Goal: Task Accomplishment & Management: Manage account settings

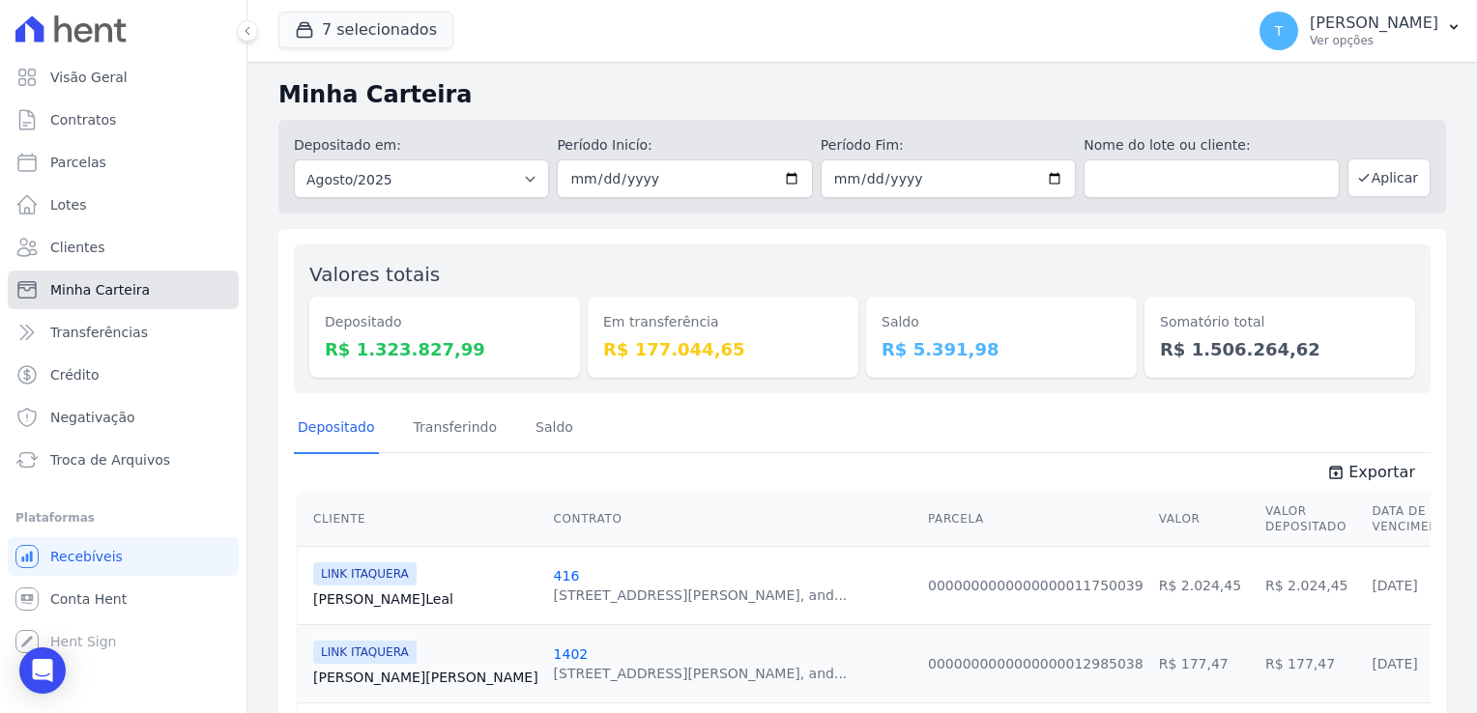
click at [133, 291] on span "Minha Carteira" at bounding box center [100, 289] width 100 height 19
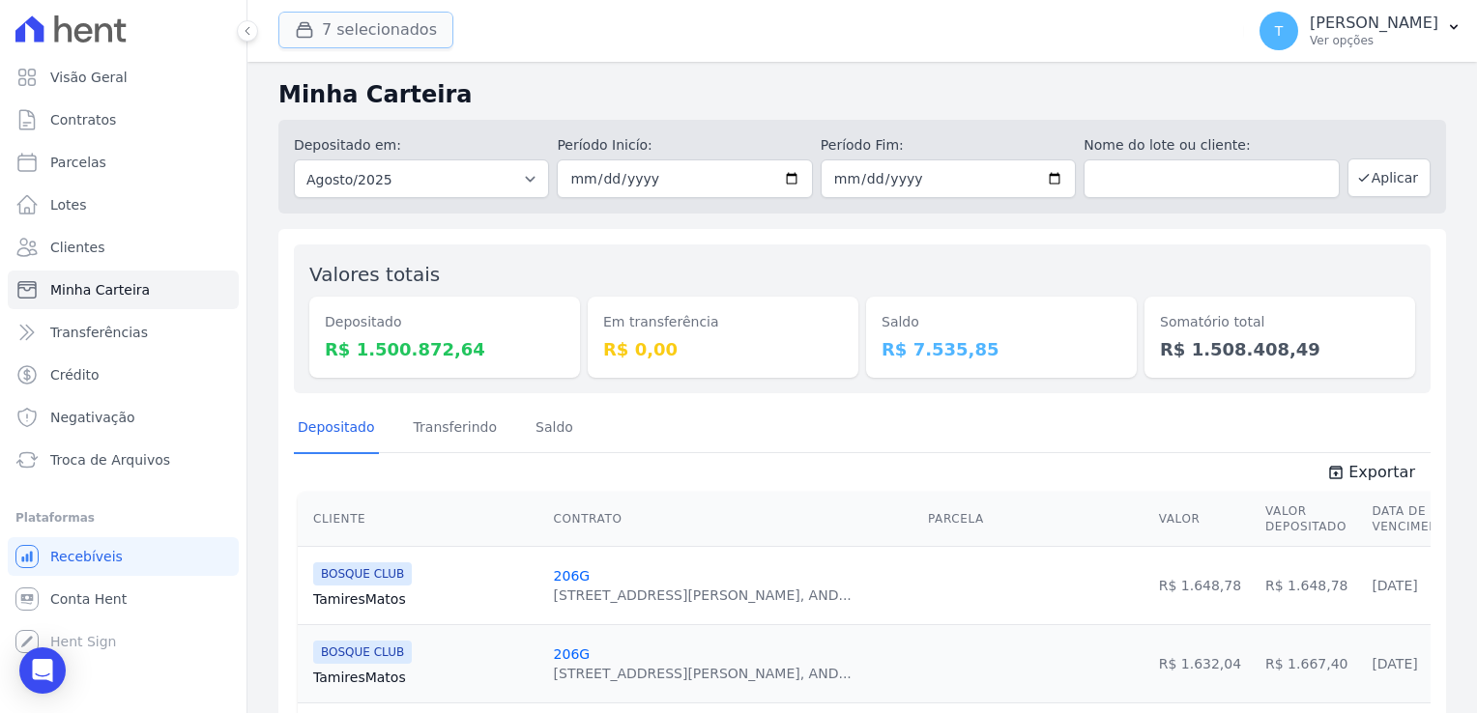
click at [352, 37] on button "7 selecionados" at bounding box center [365, 30] width 175 height 37
click at [357, 28] on button "7 selecionados" at bounding box center [365, 30] width 175 height 37
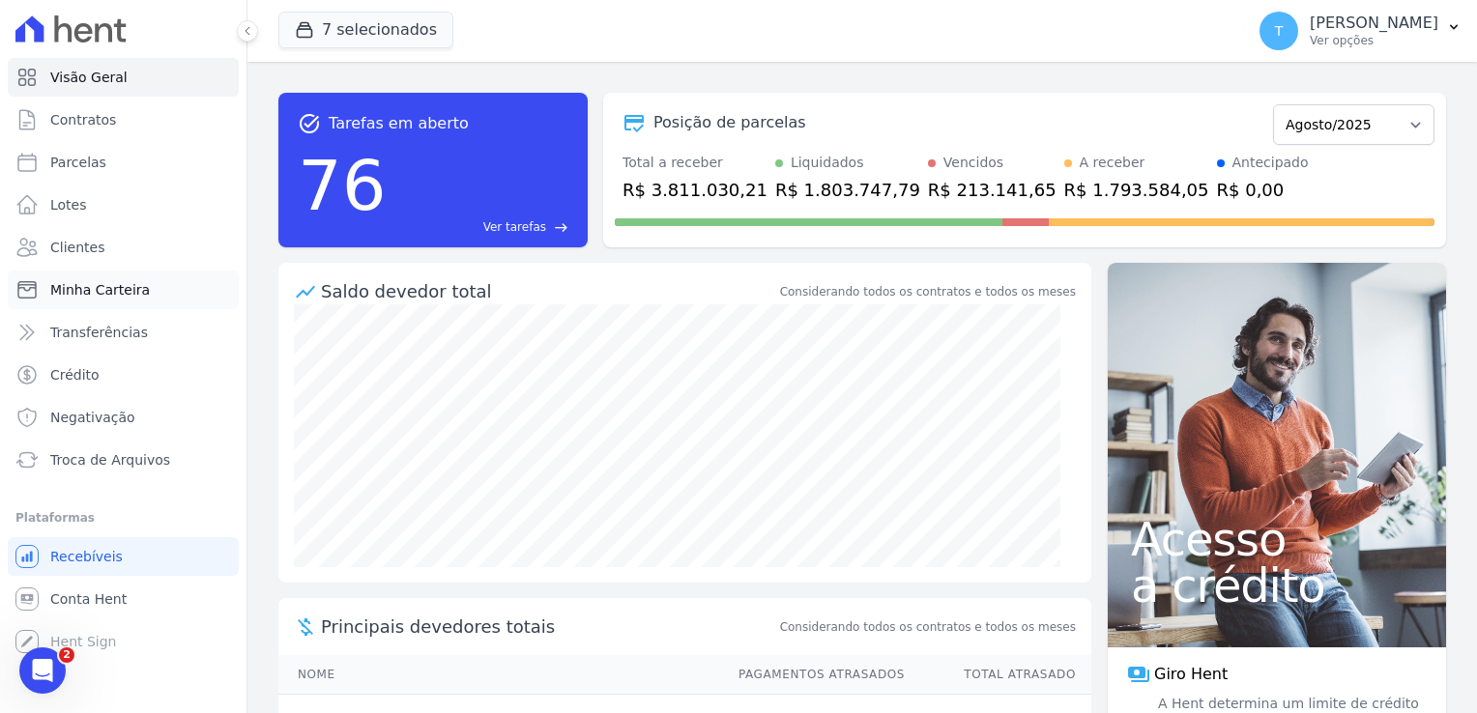
click at [105, 285] on span "Minha Carteira" at bounding box center [100, 289] width 100 height 19
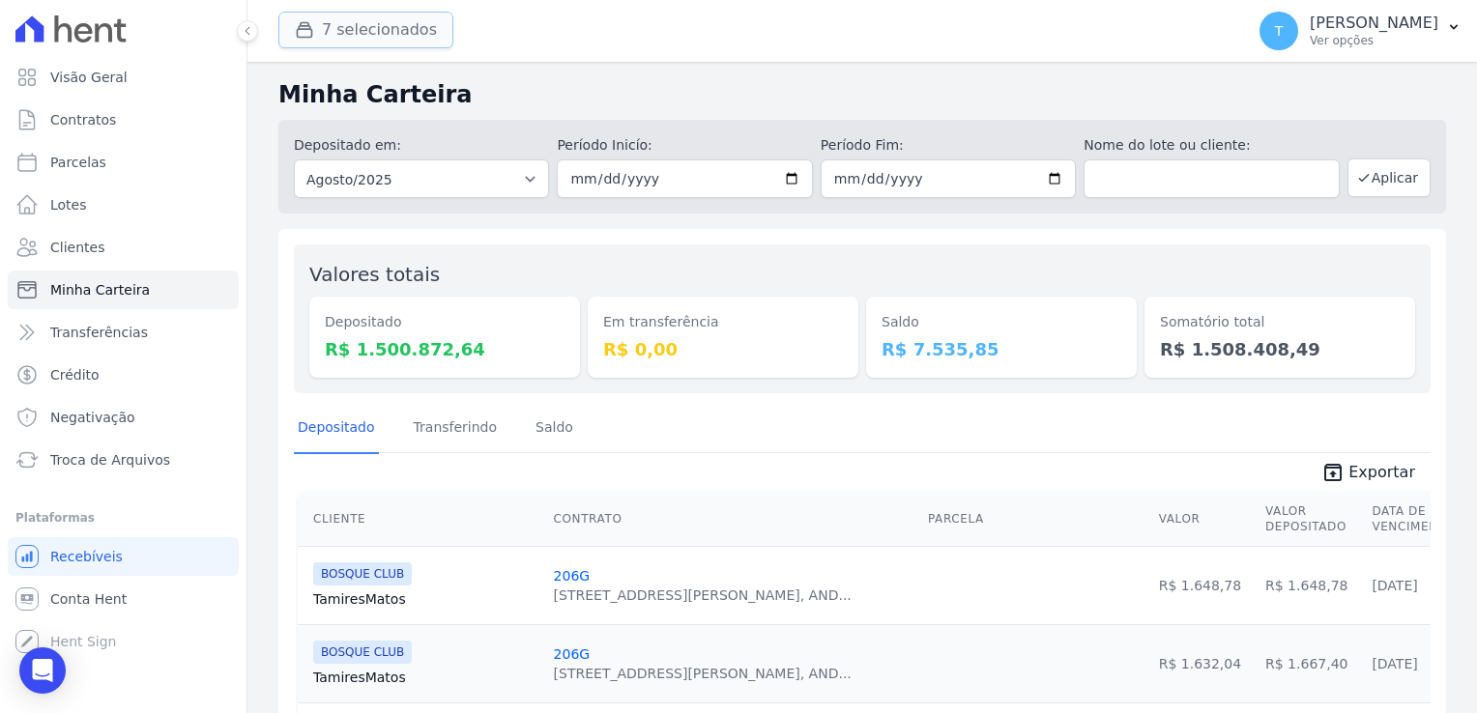
click at [370, 37] on button "7 selecionados" at bounding box center [365, 30] width 175 height 37
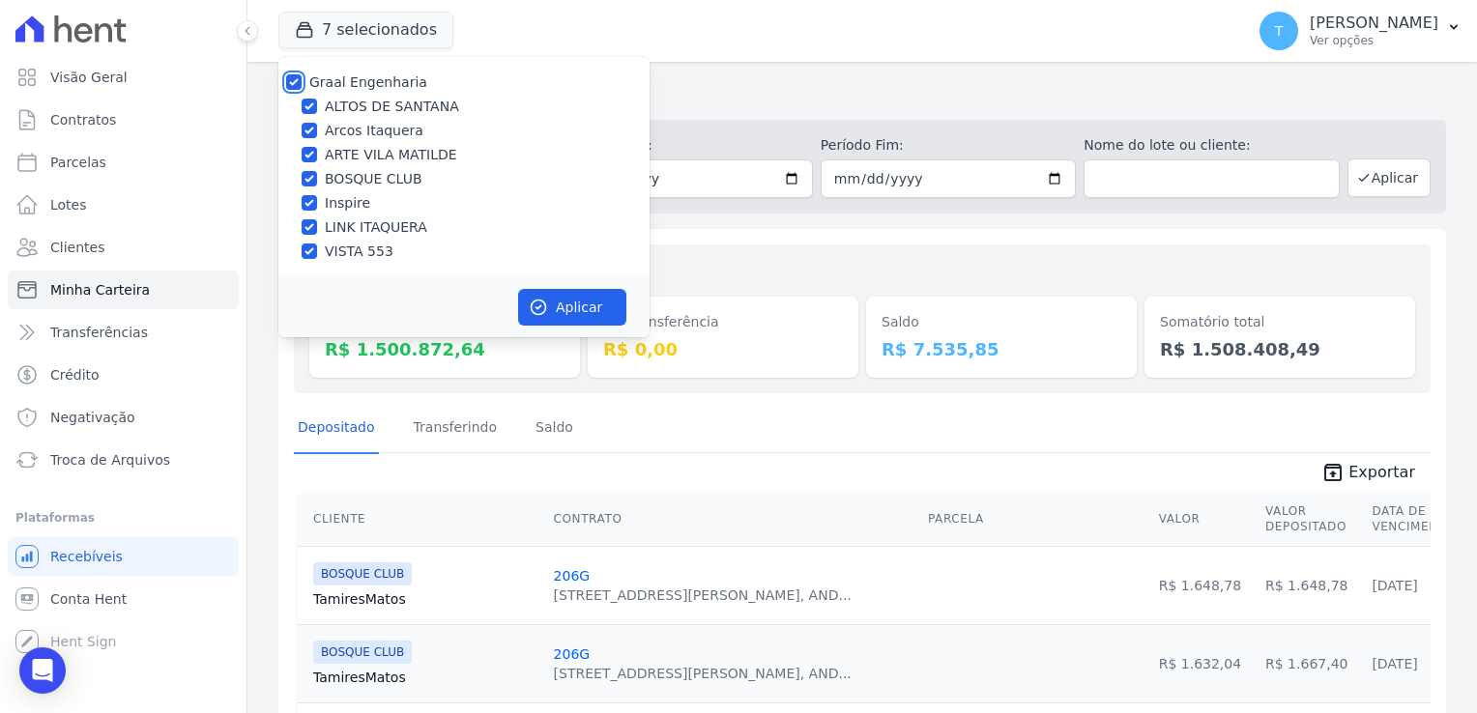
click at [296, 83] on input "Graal Engenharia" at bounding box center [293, 81] width 15 height 15
checkbox input "false"
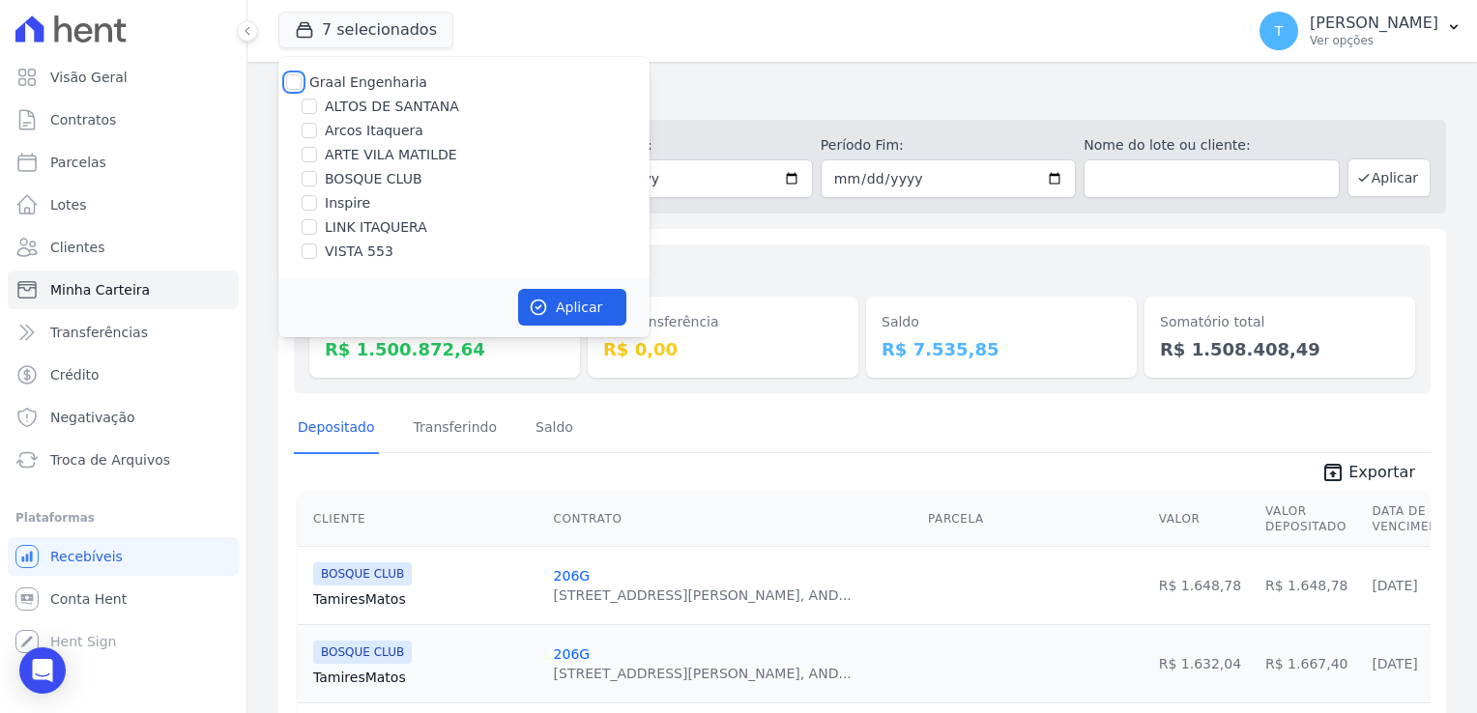
checkbox input "false"
click at [310, 227] on input "LINK ITAQUERA" at bounding box center [309, 226] width 15 height 15
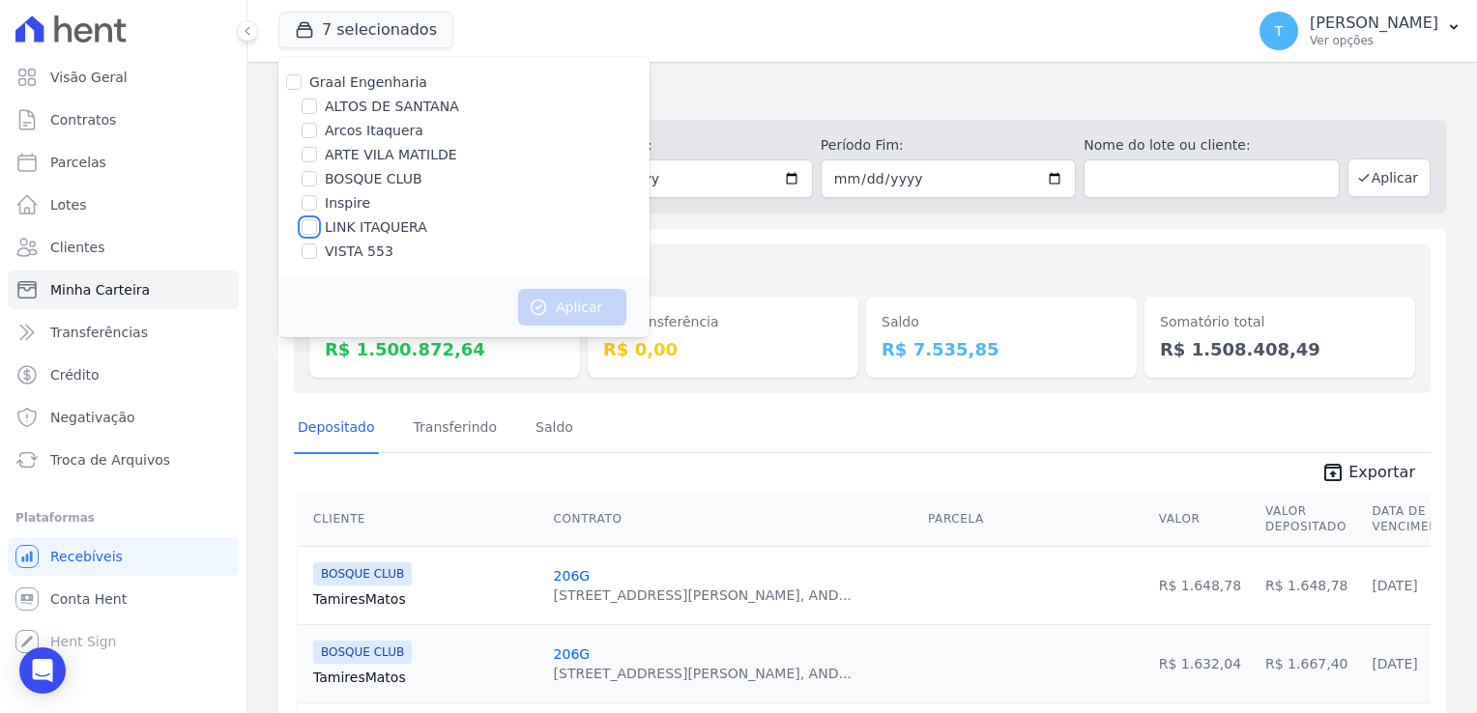
checkbox input "true"
click at [568, 302] on button "Aplicar" at bounding box center [572, 307] width 108 height 37
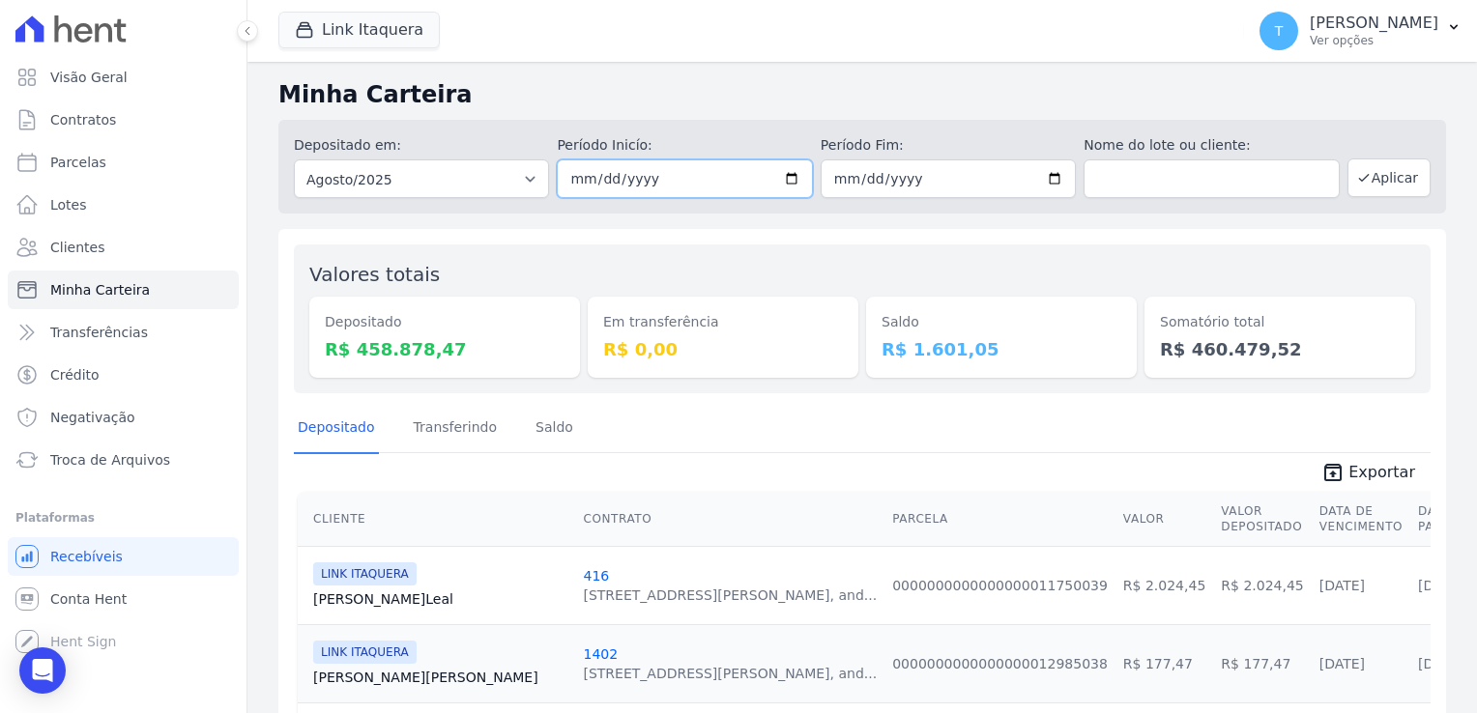
click at [784, 178] on input "2025-08-01" at bounding box center [684, 178] width 255 height 39
type input "2025-08-25"
click at [1048, 176] on input "2025-08-31" at bounding box center [947, 178] width 255 height 39
type input "[DATE]"
click at [1398, 184] on button "Aplicar" at bounding box center [1388, 177] width 83 height 39
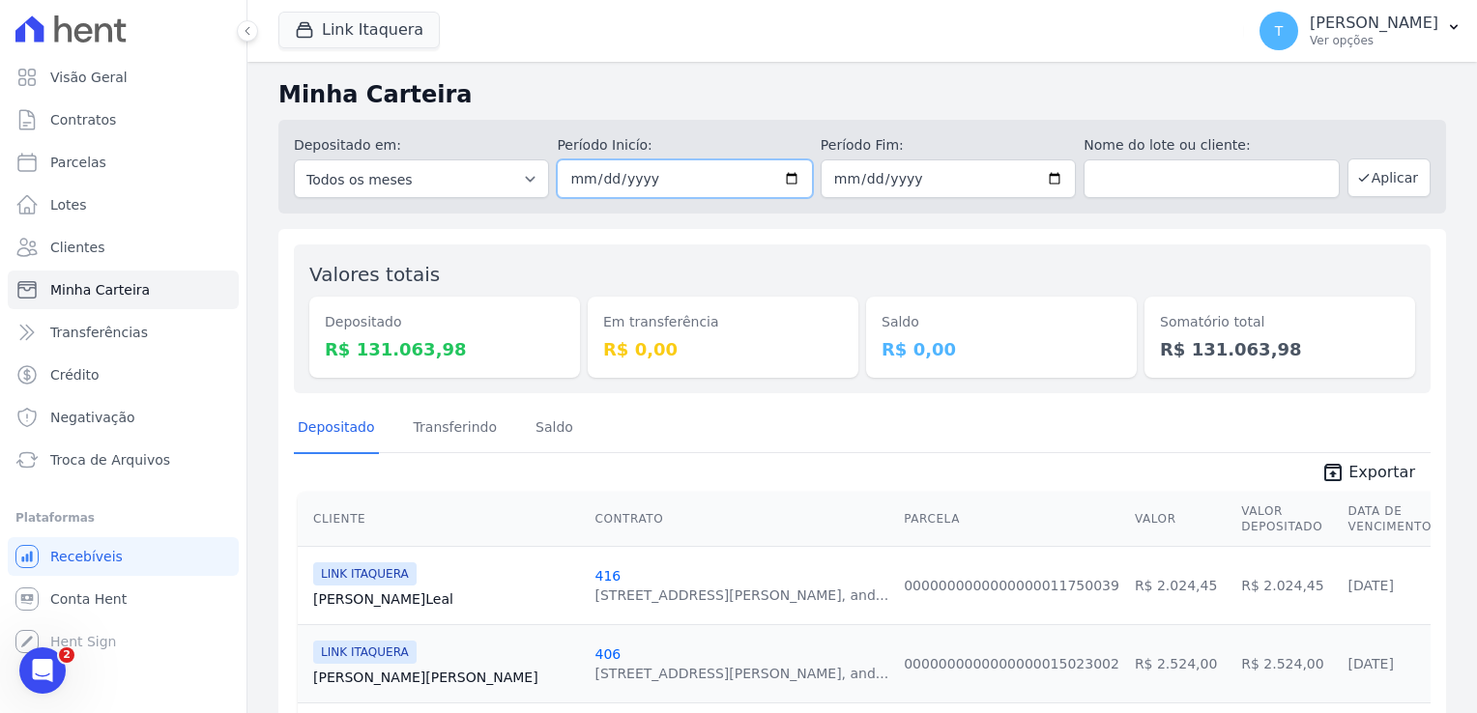
click at [796, 178] on input "[DATE]" at bounding box center [684, 178] width 255 height 39
click at [789, 176] on input "[DATE]" at bounding box center [684, 178] width 255 height 39
type input "[DATE]"
click at [1382, 171] on button "Aplicar" at bounding box center [1388, 177] width 83 height 39
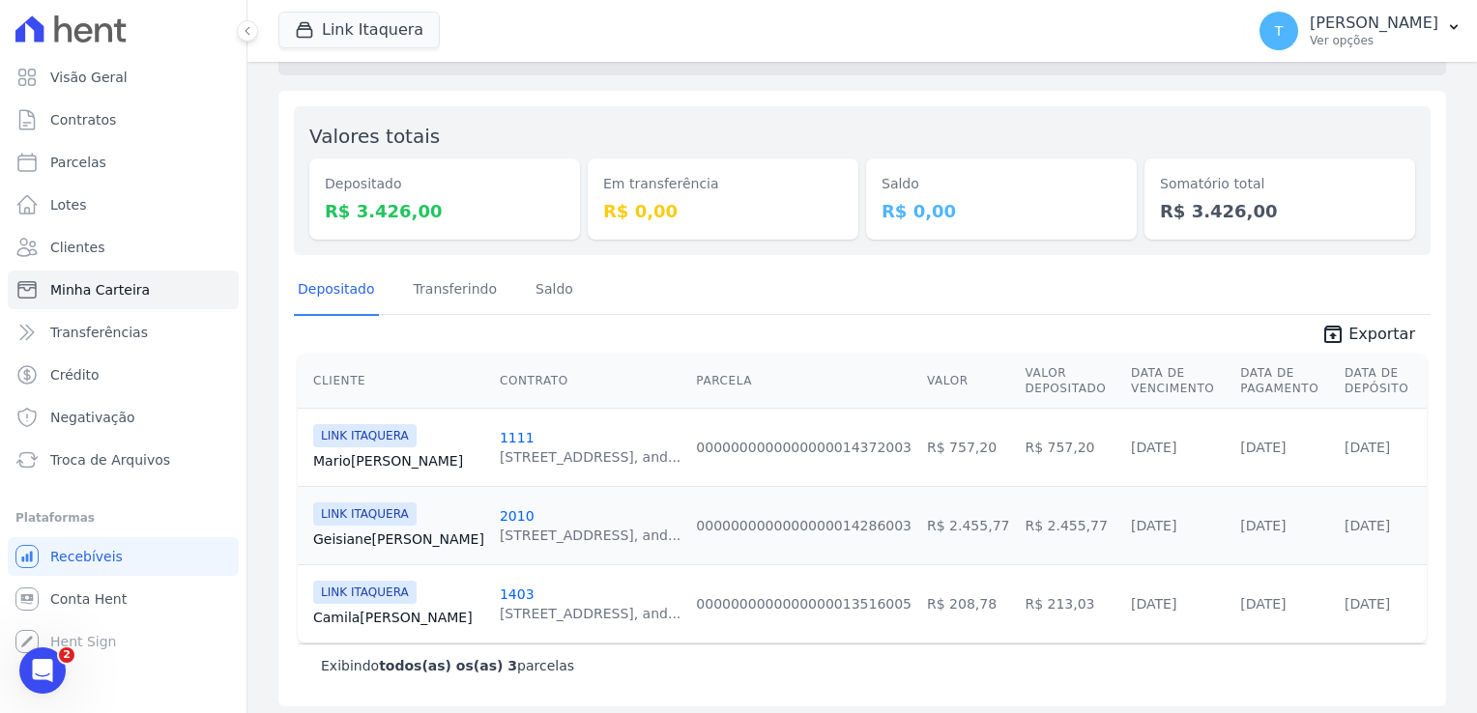
scroll to position [144, 0]
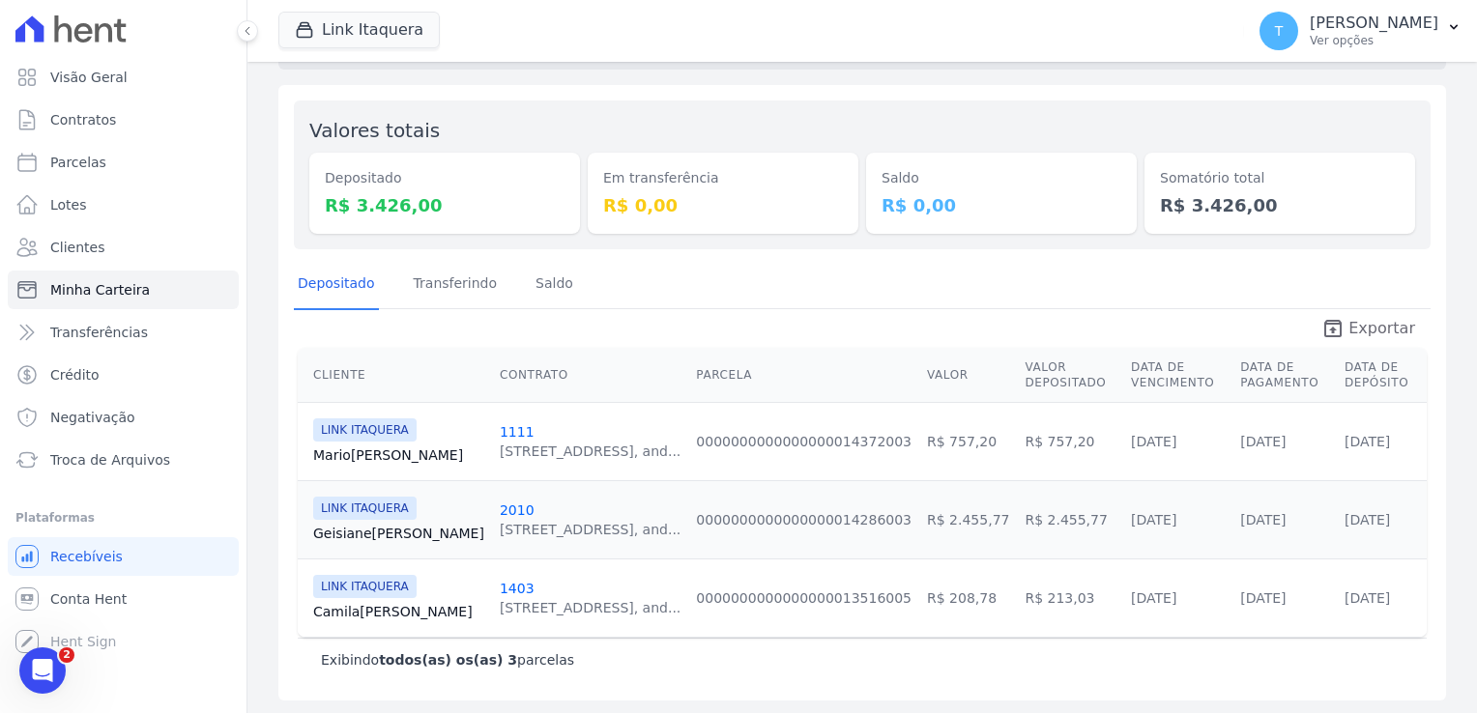
click at [1349, 326] on span "Exportar" at bounding box center [1381, 328] width 67 height 23
click at [719, 122] on div "Em transferência R$ 0,00" at bounding box center [723, 175] width 271 height 118
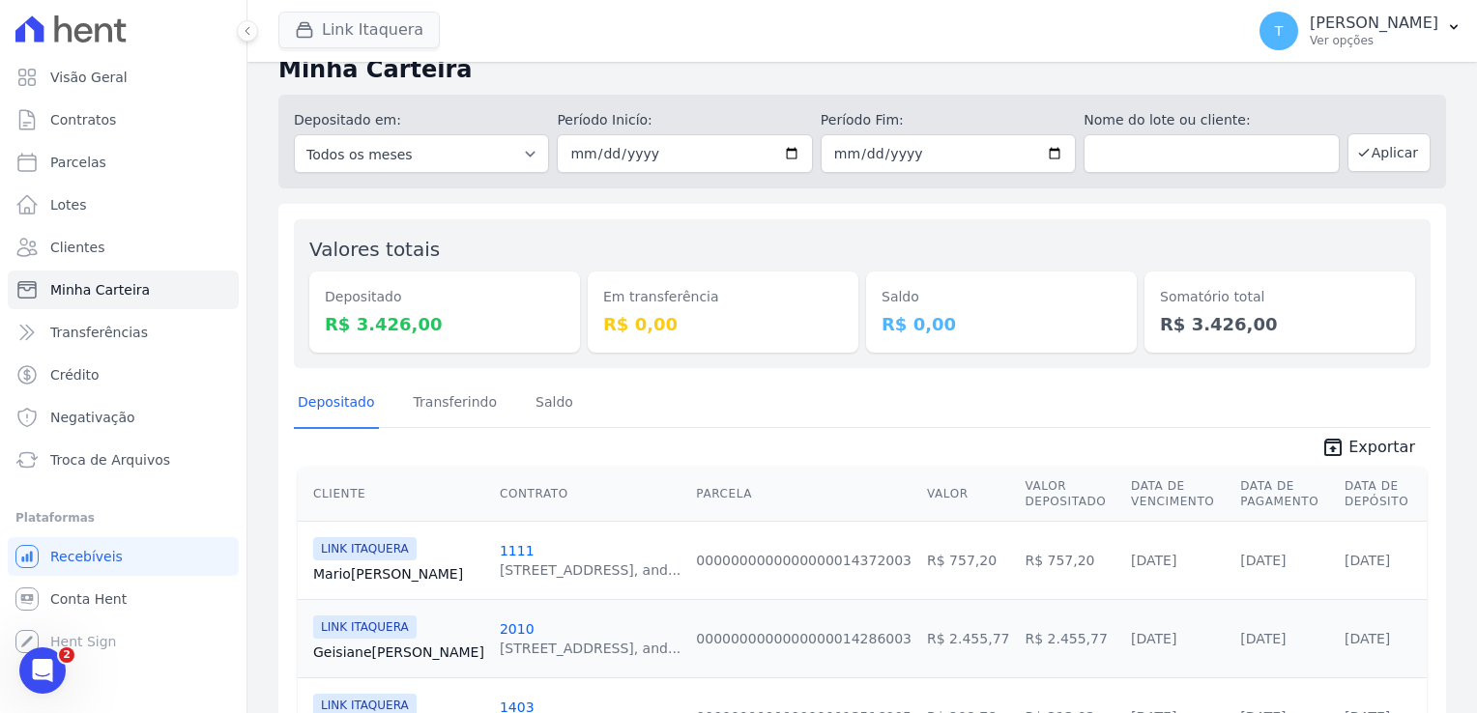
scroll to position [0, 0]
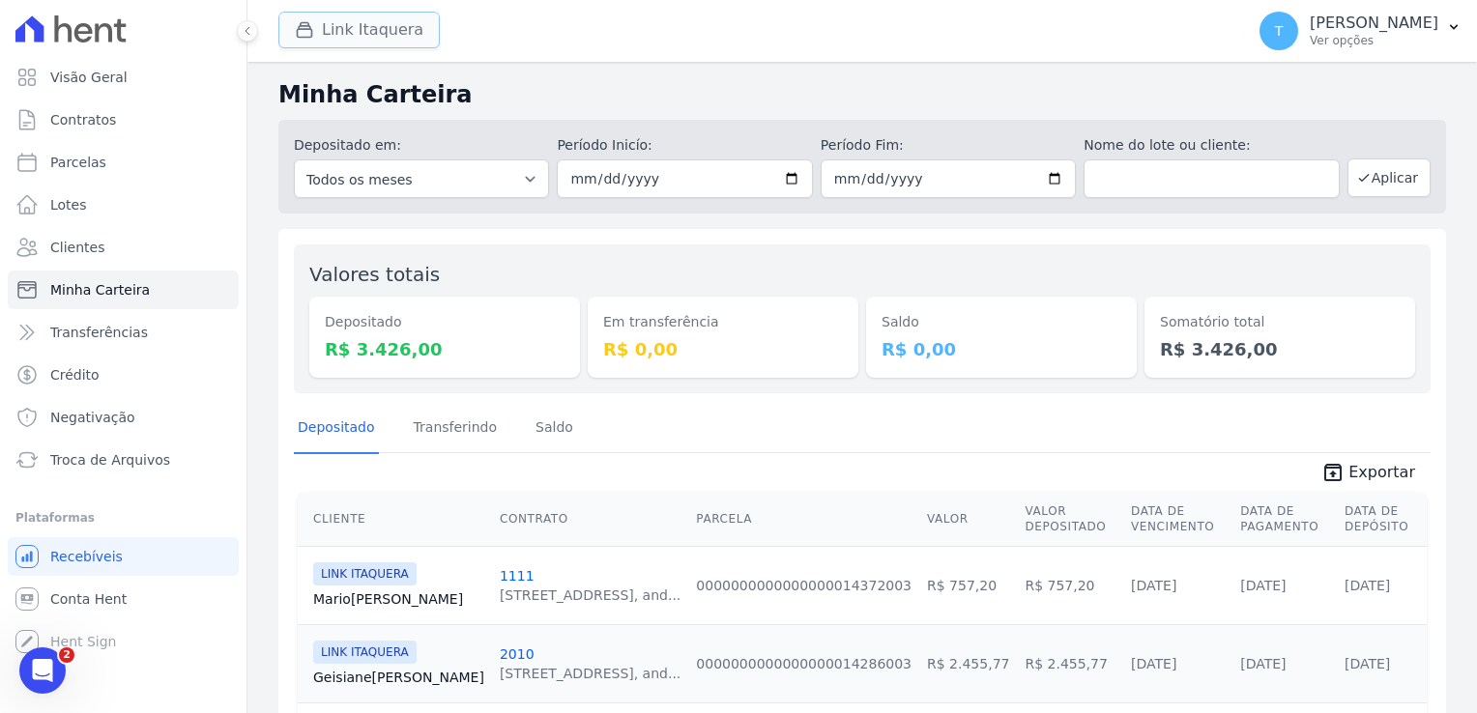
click at [360, 26] on button "Link Itaquera" at bounding box center [358, 30] width 161 height 37
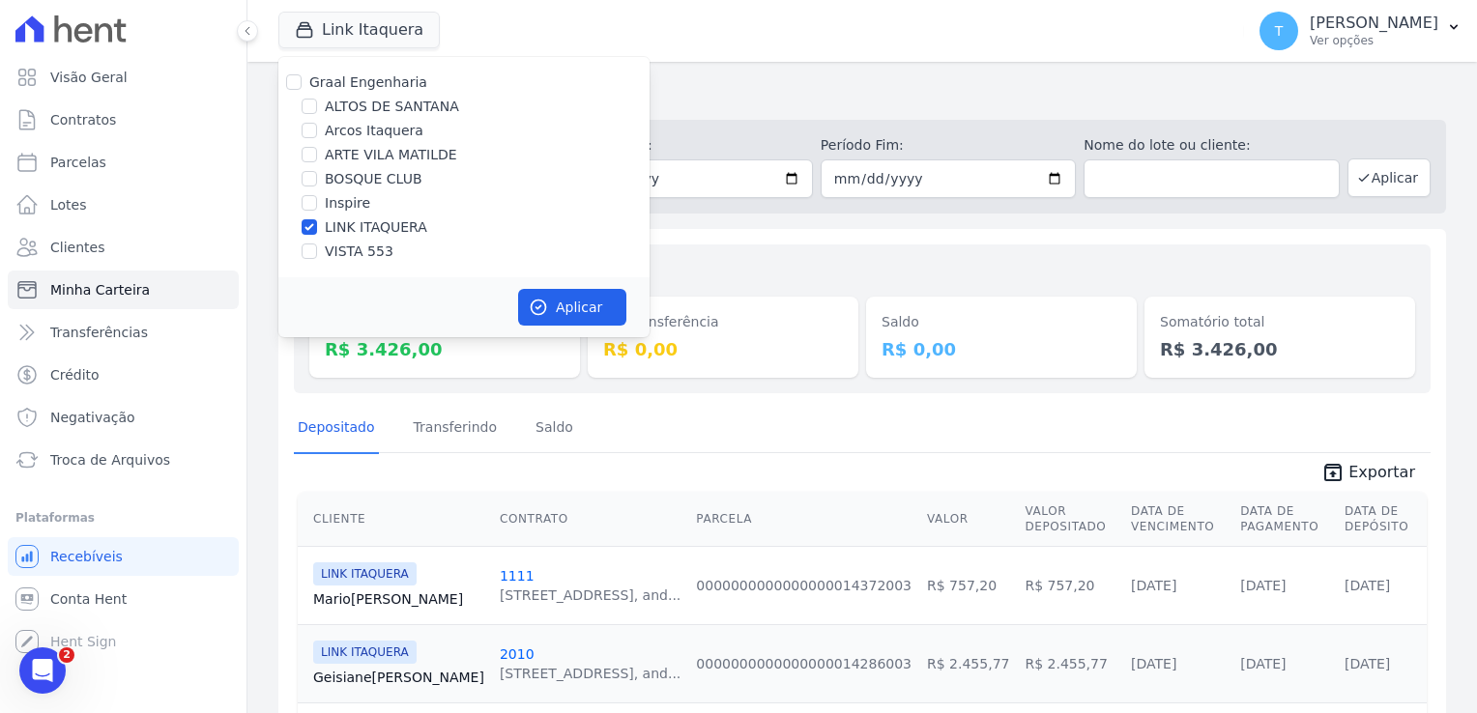
click at [305, 211] on div at bounding box center [309, 202] width 15 height 19
click at [310, 205] on input "Inspire" at bounding box center [309, 202] width 15 height 15
checkbox input "true"
click at [307, 228] on input "LINK ITAQUERA" at bounding box center [309, 226] width 15 height 15
checkbox input "false"
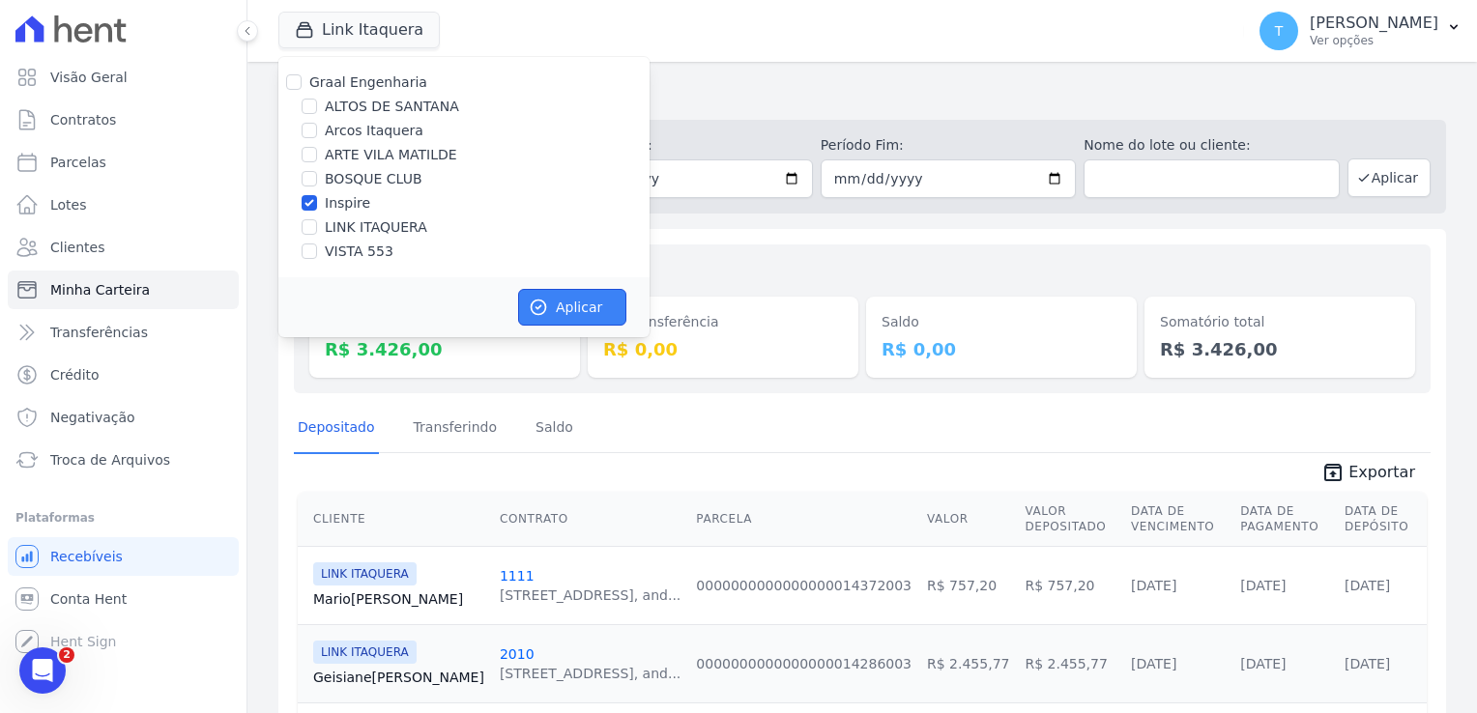
click at [565, 315] on button "Aplicar" at bounding box center [572, 307] width 108 height 37
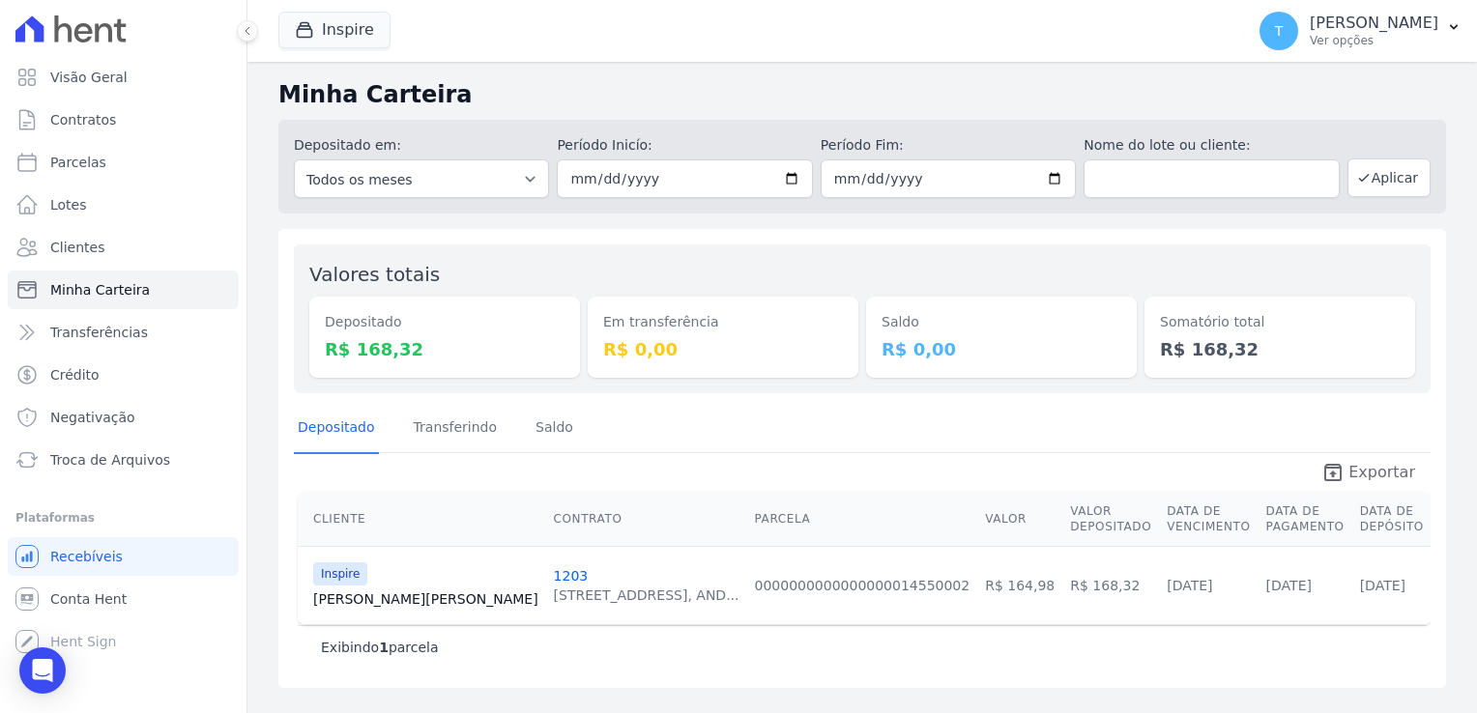
click at [1355, 476] on link "unarchive Exportar" at bounding box center [1368, 474] width 125 height 27
click at [781, 184] on input "[DATE]" at bounding box center [684, 178] width 255 height 39
click at [799, 176] on input "[DATE]" at bounding box center [684, 178] width 255 height 39
type input "2025-08-26"
click at [1051, 180] on input "[DATE]" at bounding box center [947, 178] width 255 height 39
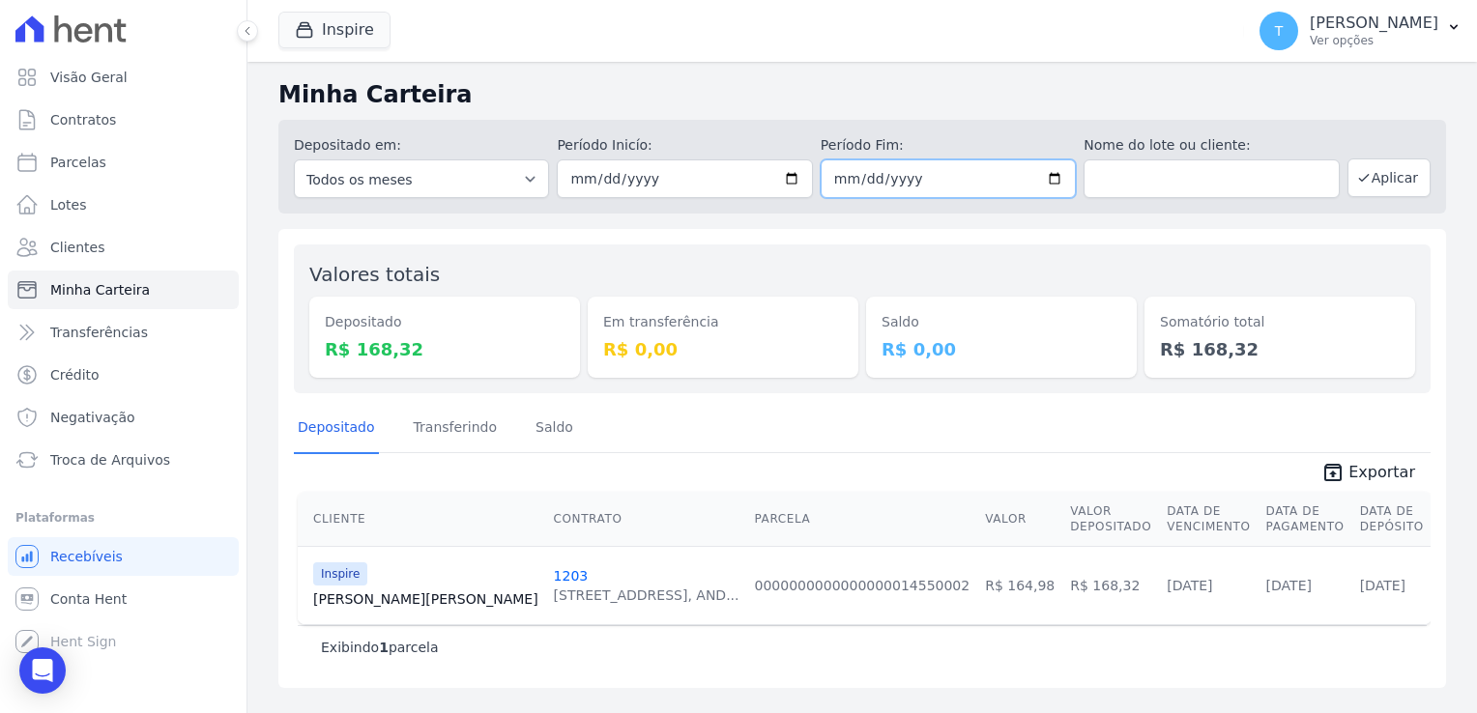
type input "2025-08-26"
click at [1388, 184] on button "Aplicar" at bounding box center [1388, 177] width 83 height 39
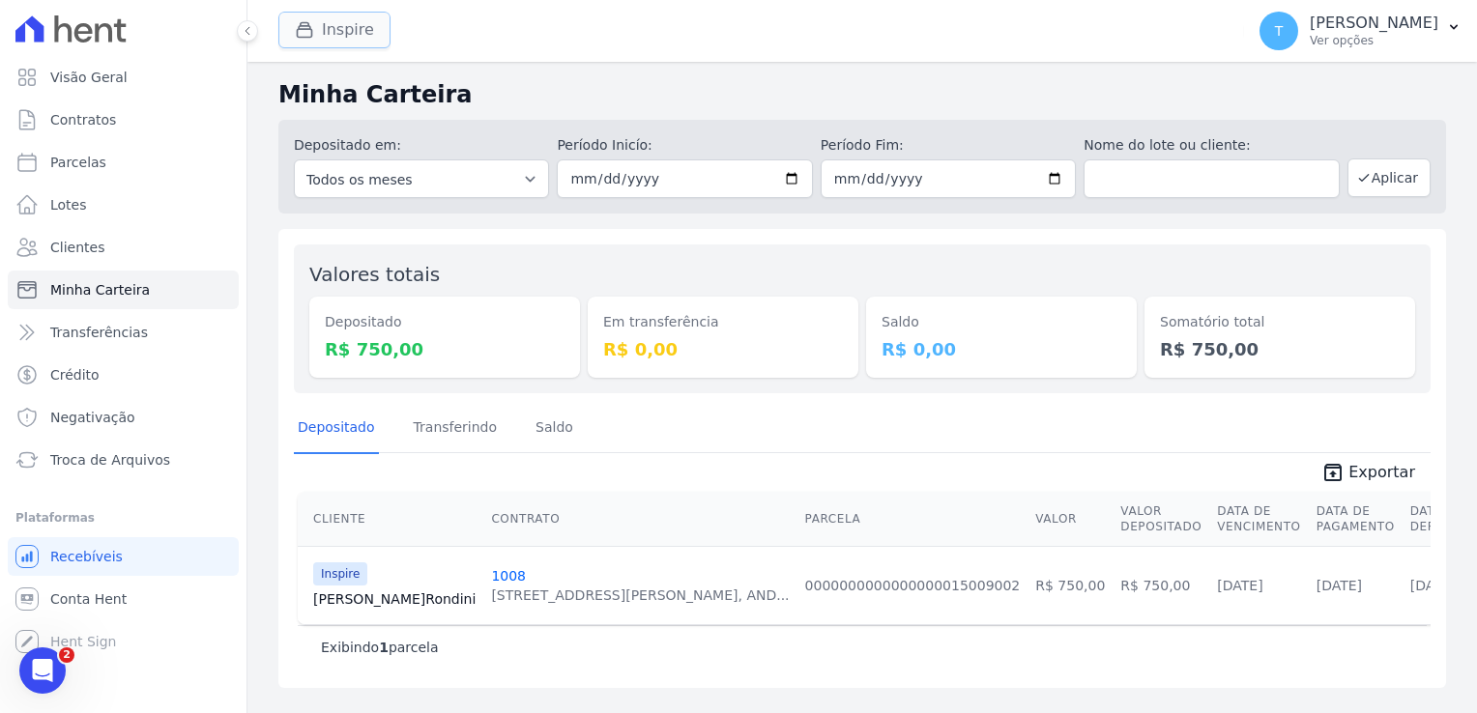
click at [326, 25] on button "Inspire" at bounding box center [334, 30] width 112 height 37
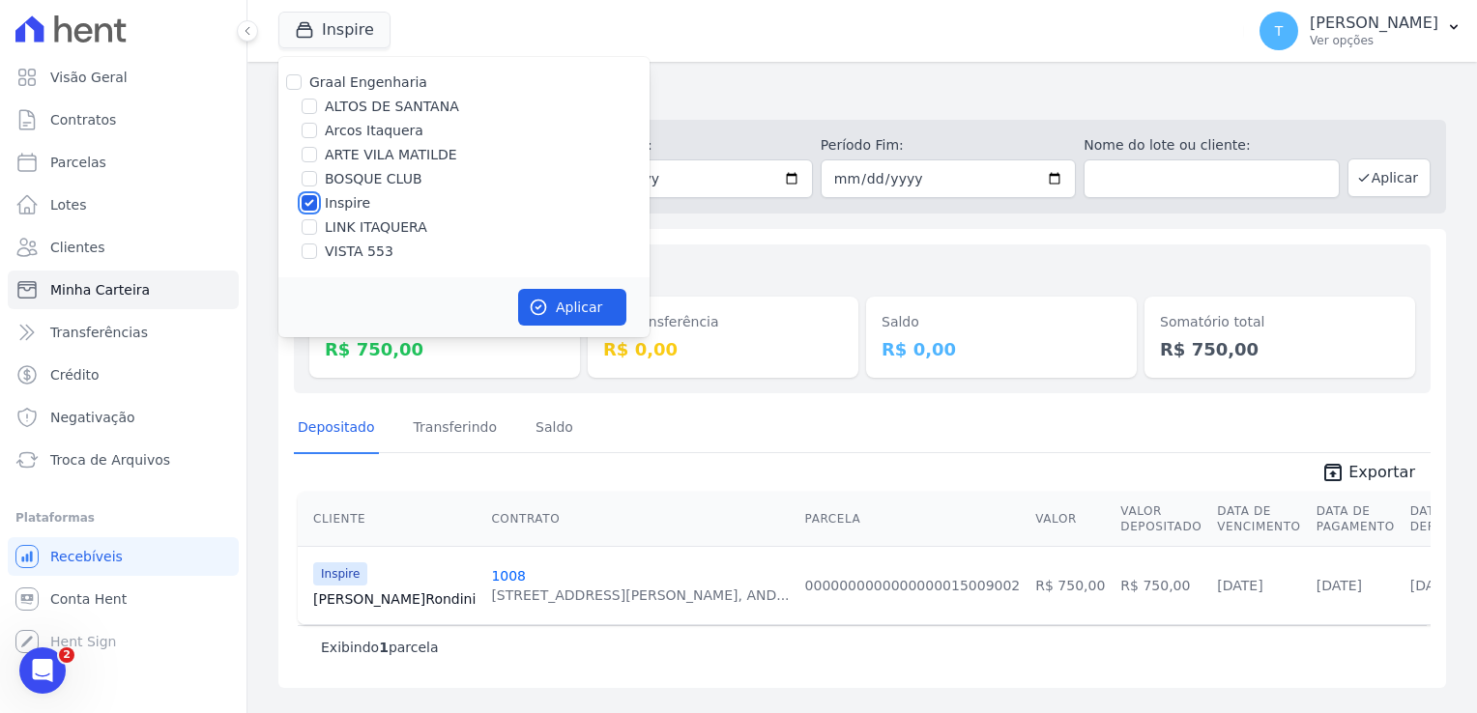
click at [308, 203] on input "Inspire" at bounding box center [309, 202] width 15 height 15
checkbox input "false"
click at [309, 230] on input "LINK ITAQUERA" at bounding box center [309, 226] width 15 height 15
checkbox input "true"
click at [558, 308] on button "Aplicar" at bounding box center [572, 307] width 108 height 37
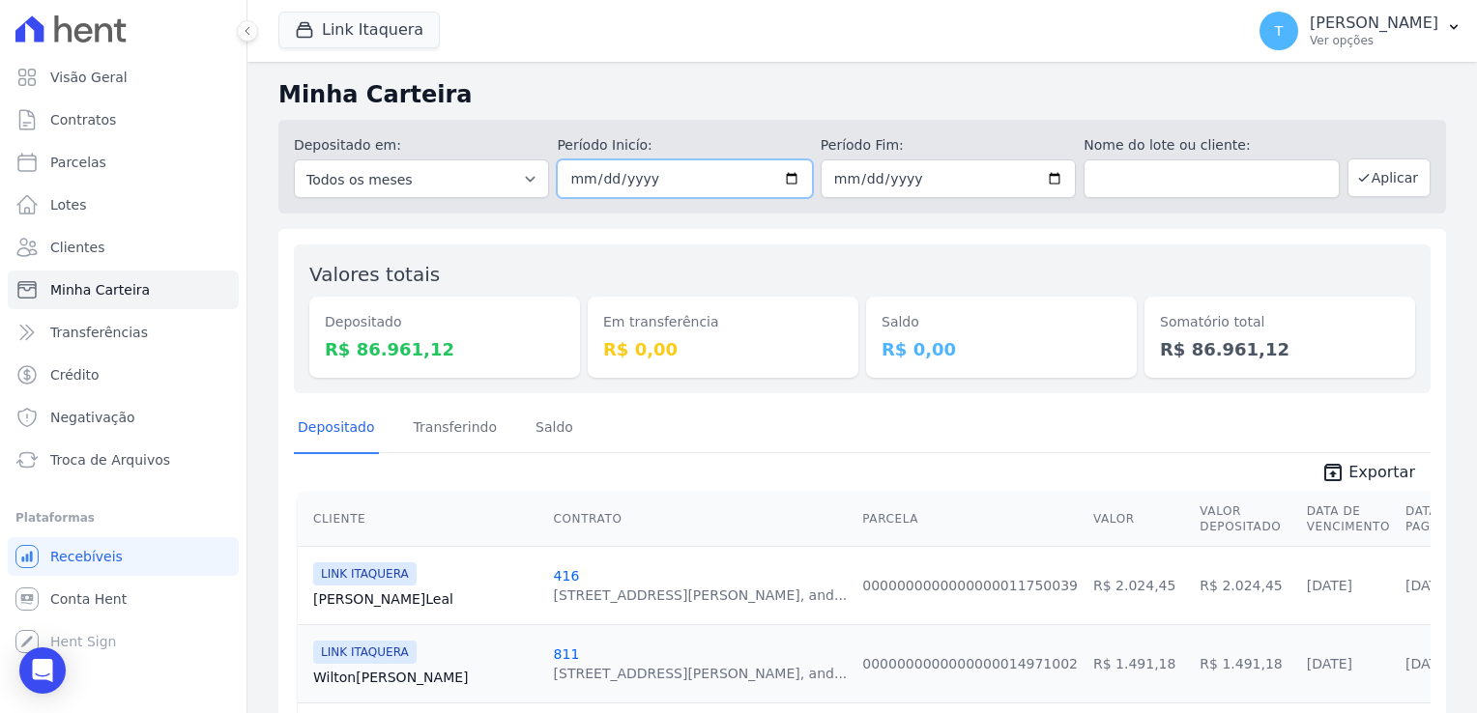
click at [784, 174] on input "2025-08-26" at bounding box center [684, 178] width 255 height 39
type input "[DATE]"
click at [1043, 173] on input "2025-08-26" at bounding box center [947, 178] width 255 height 39
type input "[DATE]"
click at [1367, 182] on button "Aplicar" at bounding box center [1388, 177] width 83 height 39
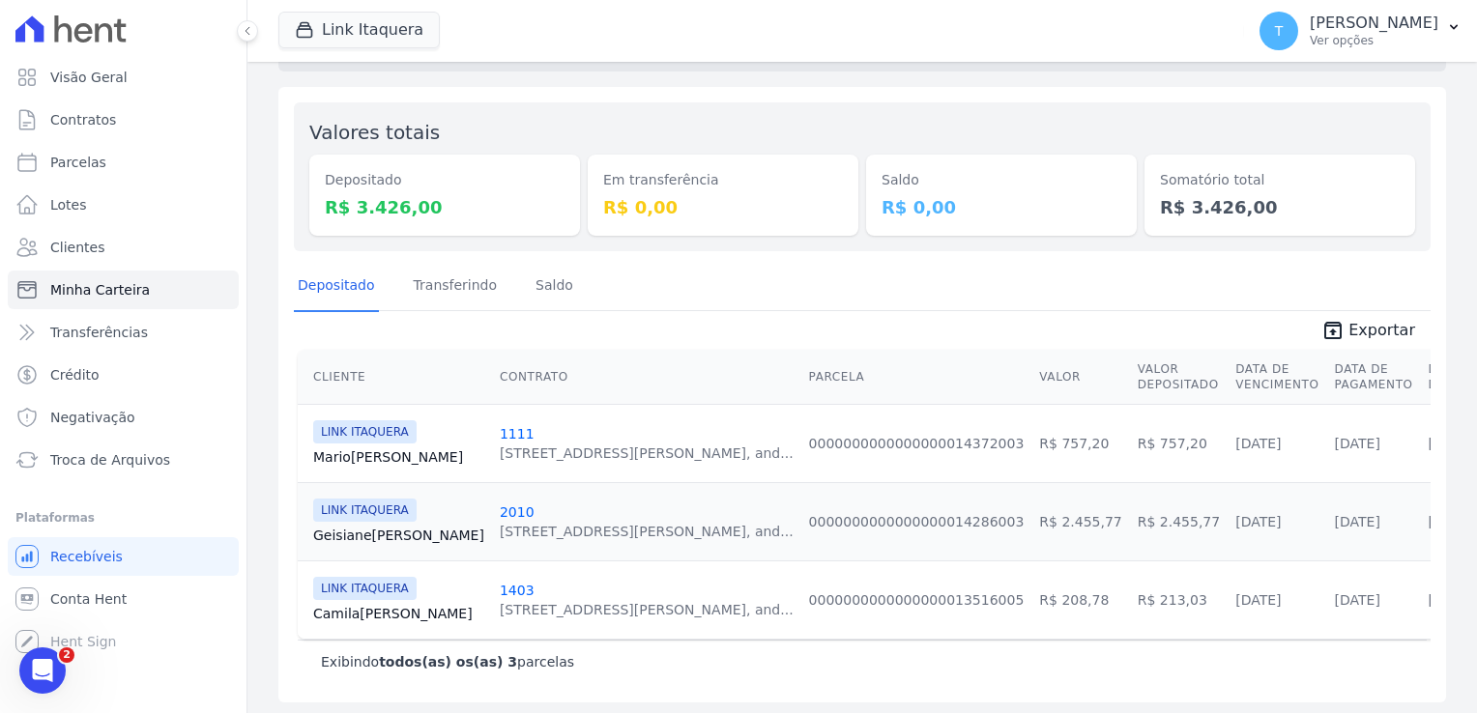
scroll to position [144, 0]
click at [382, 604] on link "Camila Isidoro" at bounding box center [398, 611] width 171 height 19
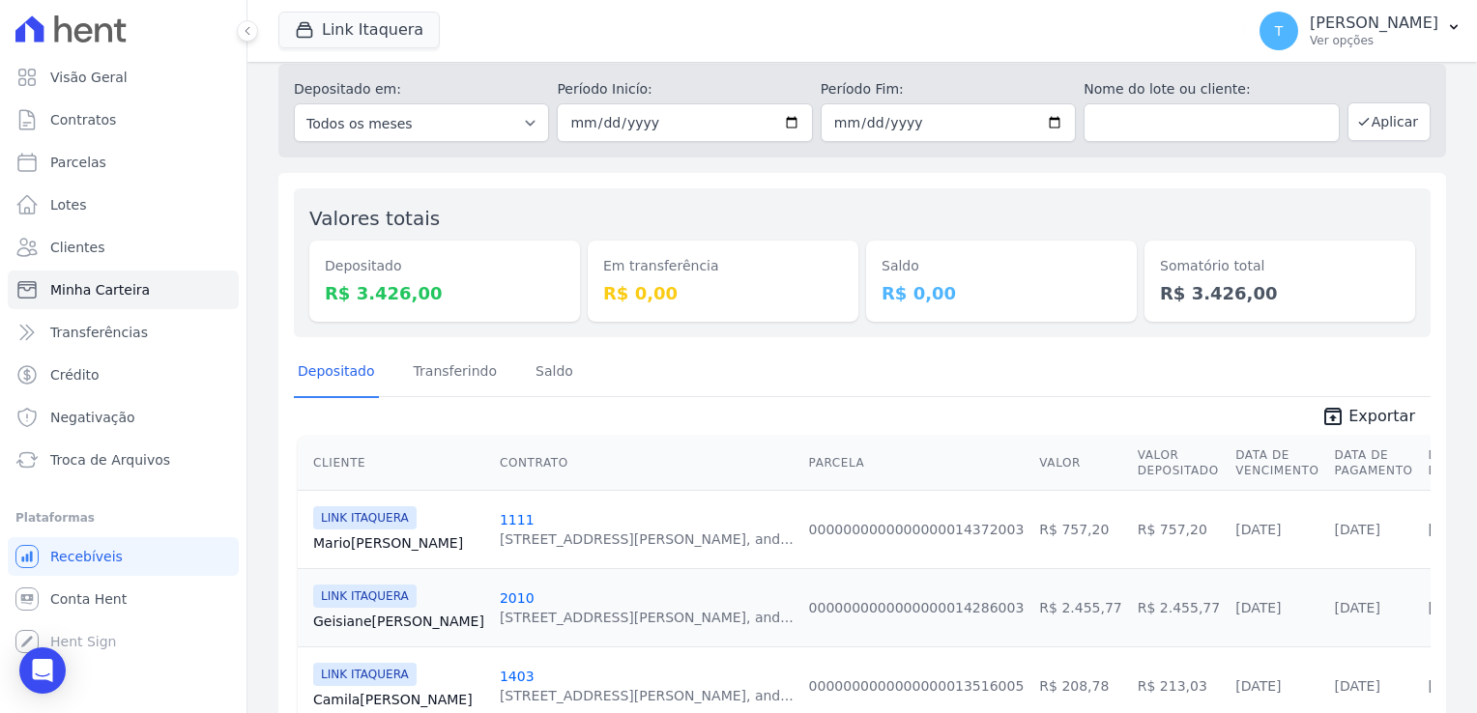
scroll to position [144, 0]
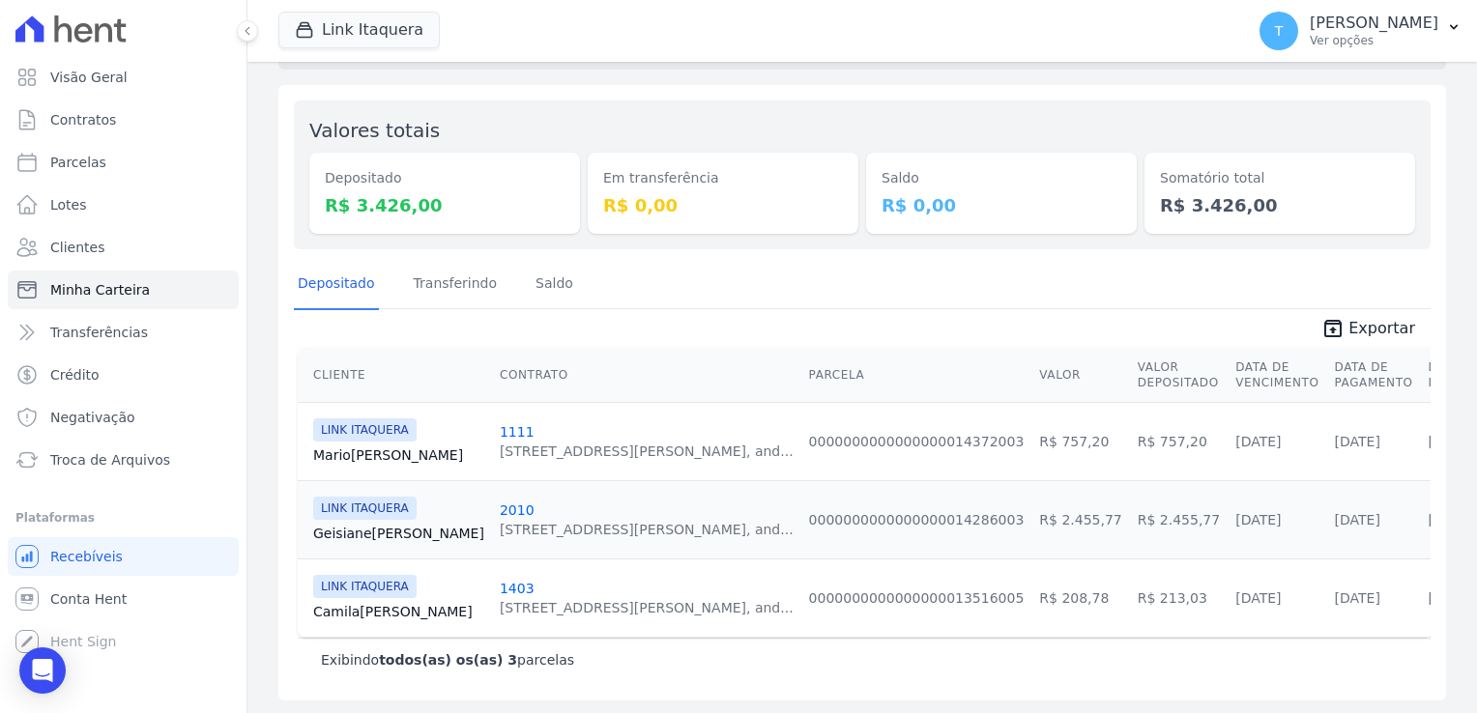
click at [387, 448] on link "Mario Júnior" at bounding box center [398, 454] width 171 height 19
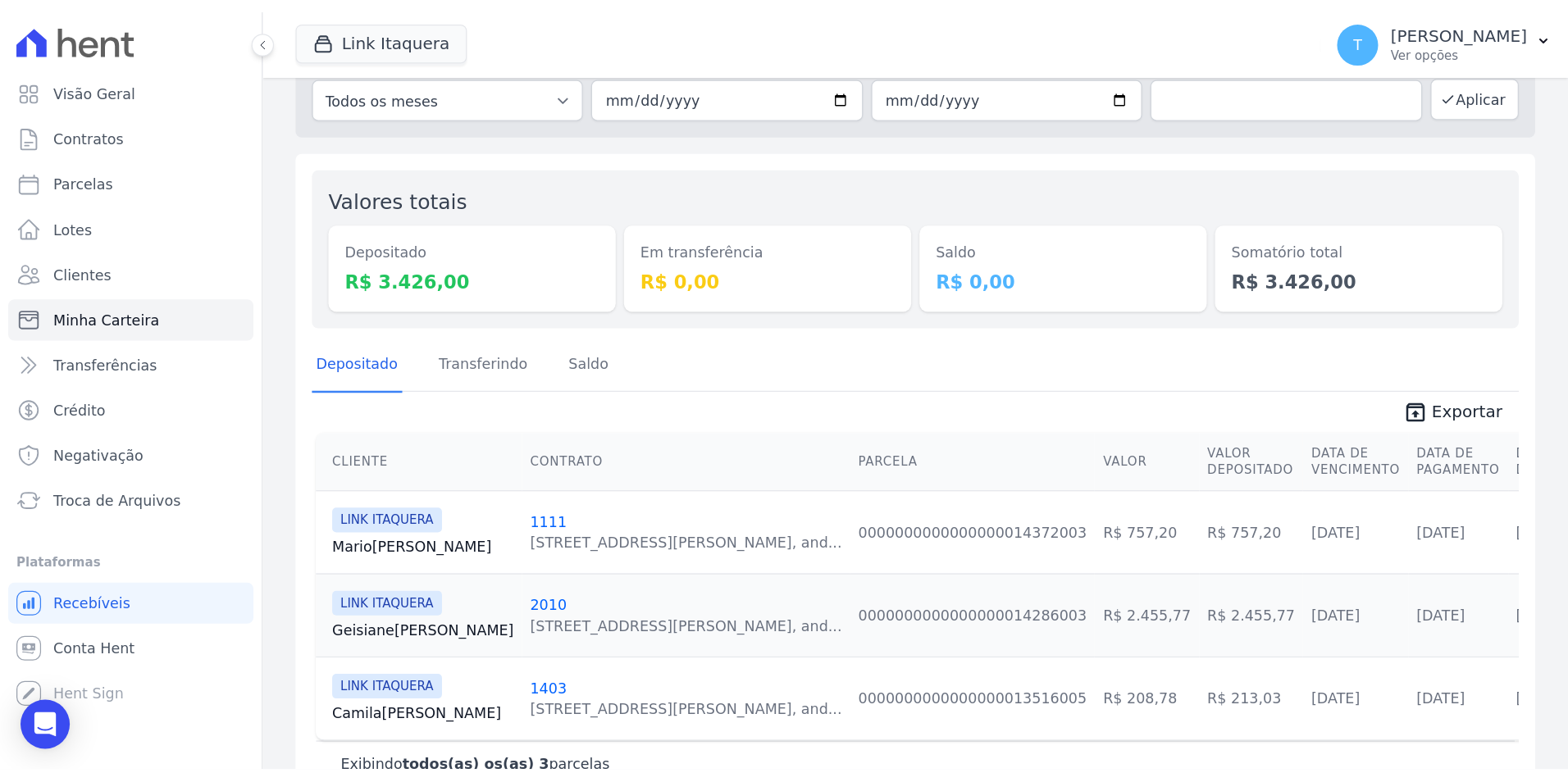
scroll to position [82, 0]
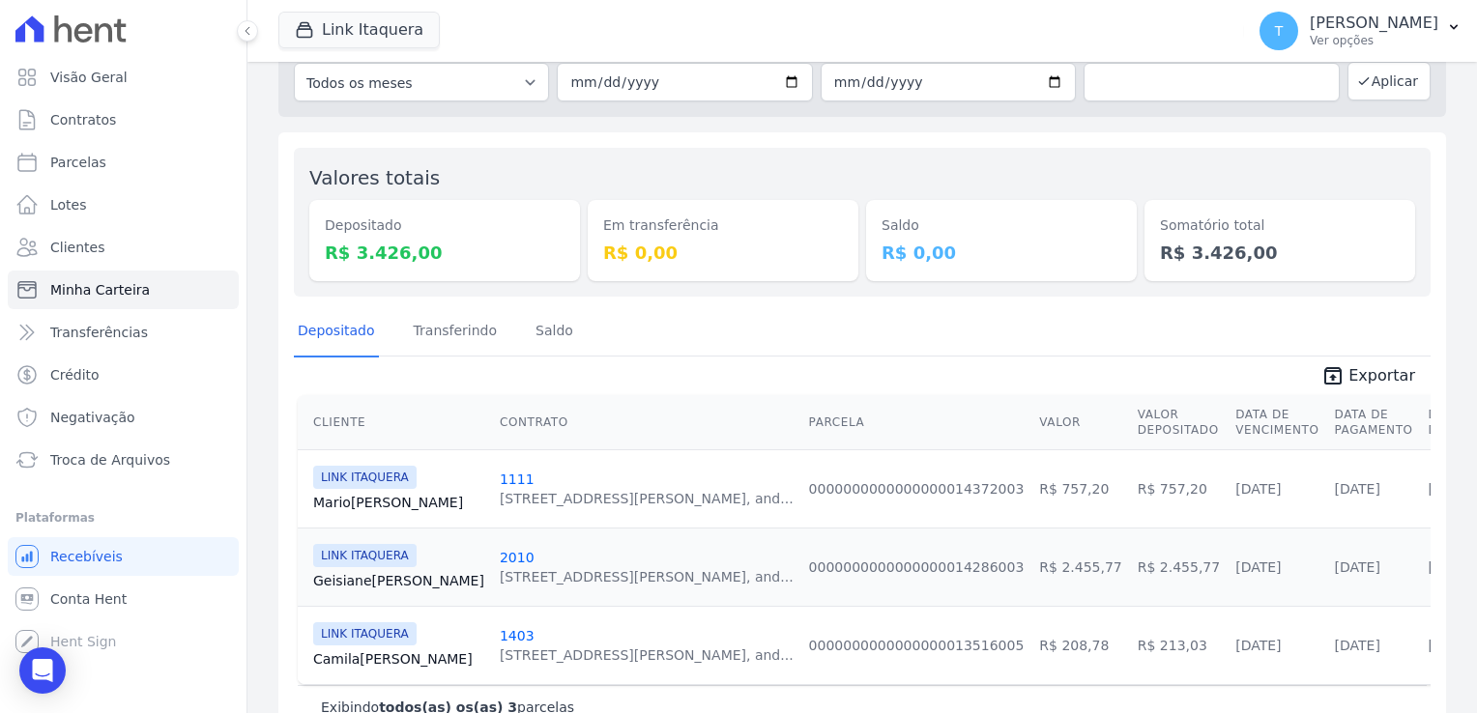
click at [363, 497] on link "Mario Júnior" at bounding box center [398, 502] width 171 height 19
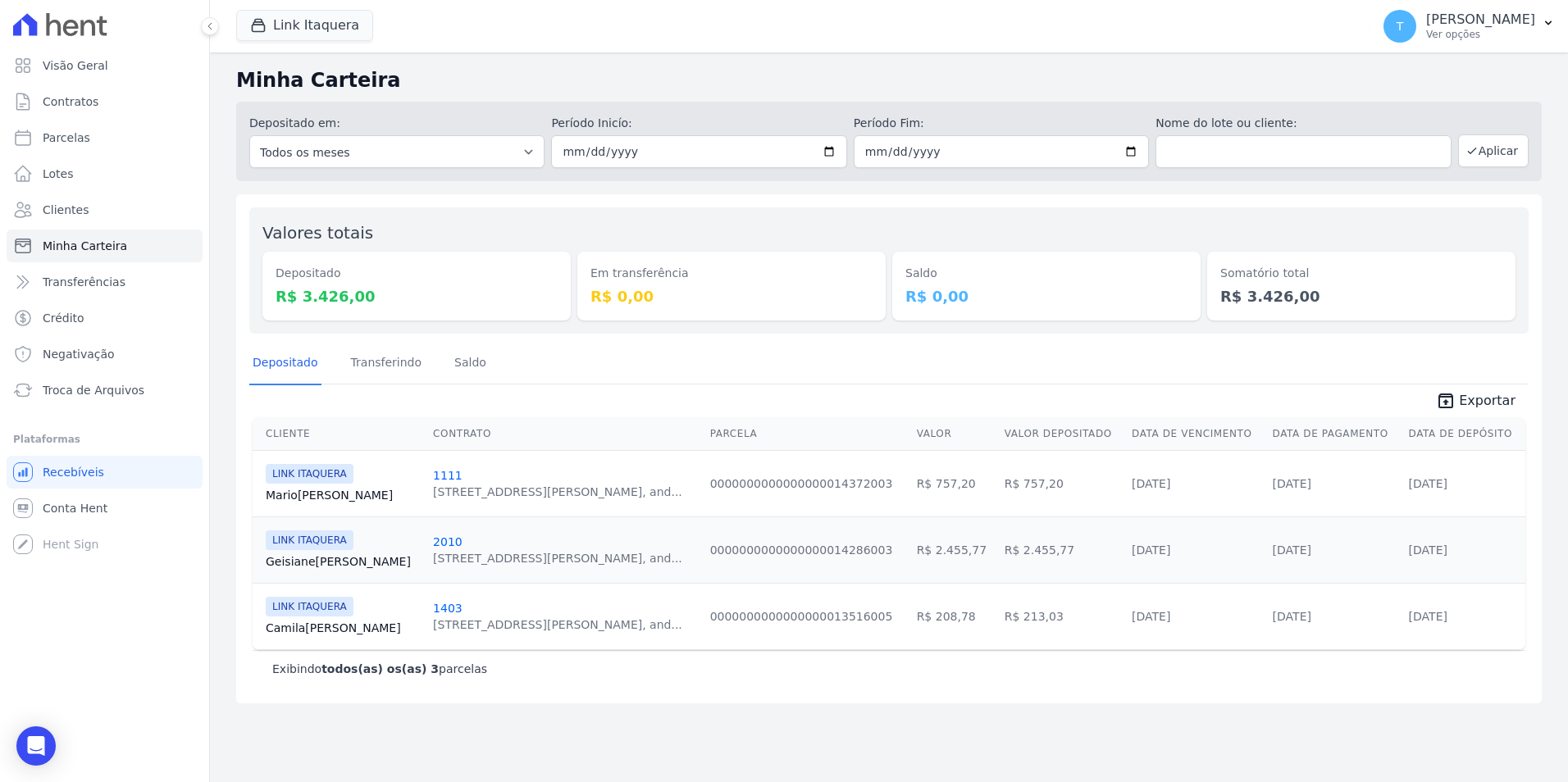
click at [270, 49] on div "Link Itaquera Graal Engenharia ALTOS DE SANTANA Arcos Itaquera ARTE VILA MATILD…" at bounding box center [799, 26] width 1128 height 54
click at [273, 29] on button "Link Itaquera" at bounding box center [304, 25] width 137 height 31
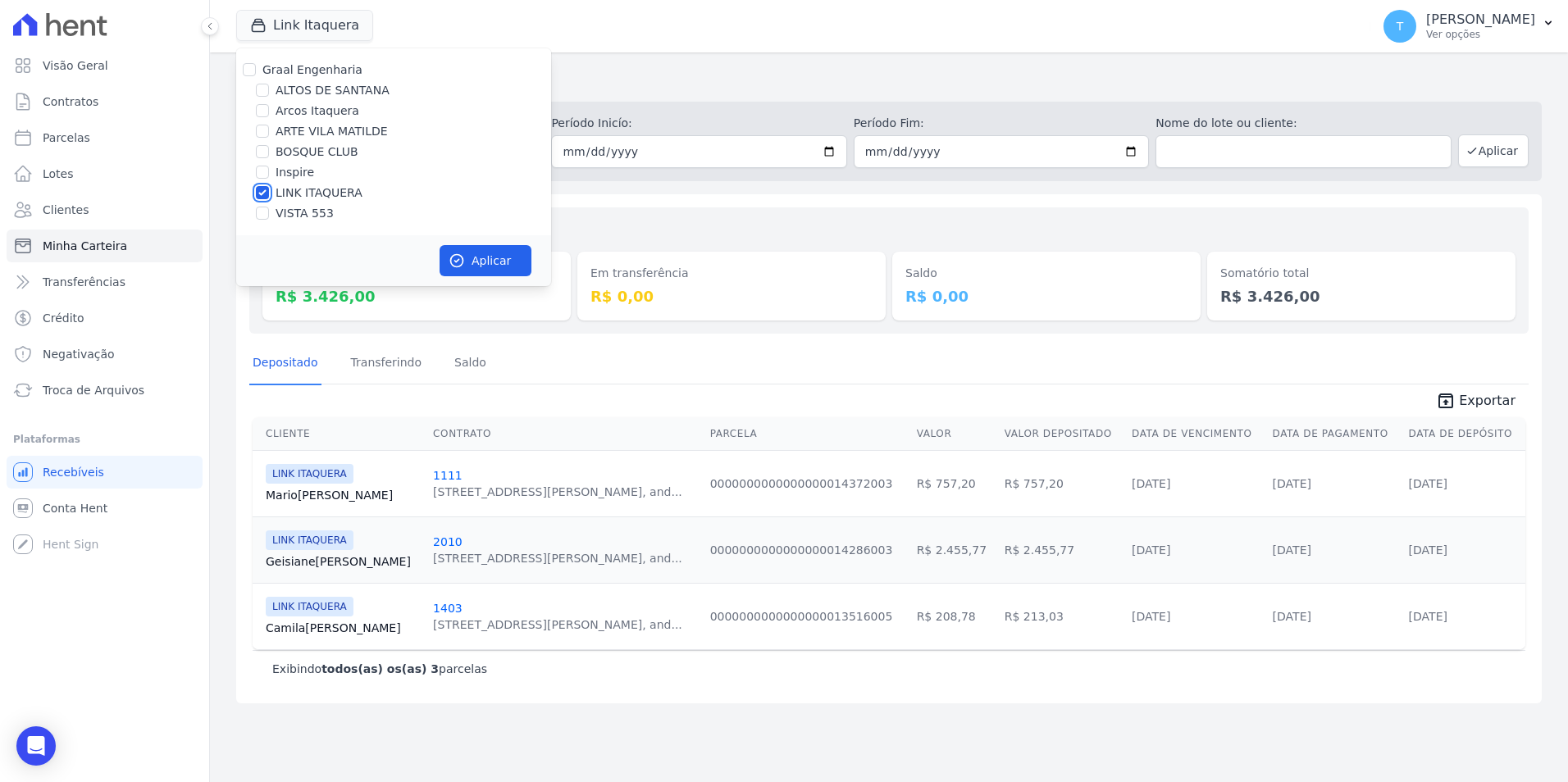
click at [263, 194] on input "LINK ITAQUERA" at bounding box center [262, 192] width 13 height 13
checkbox input "false"
click at [260, 170] on input "Inspire" at bounding box center [262, 171] width 13 height 13
checkbox input "true"
click at [482, 268] on button "Aplicar" at bounding box center [485, 260] width 92 height 31
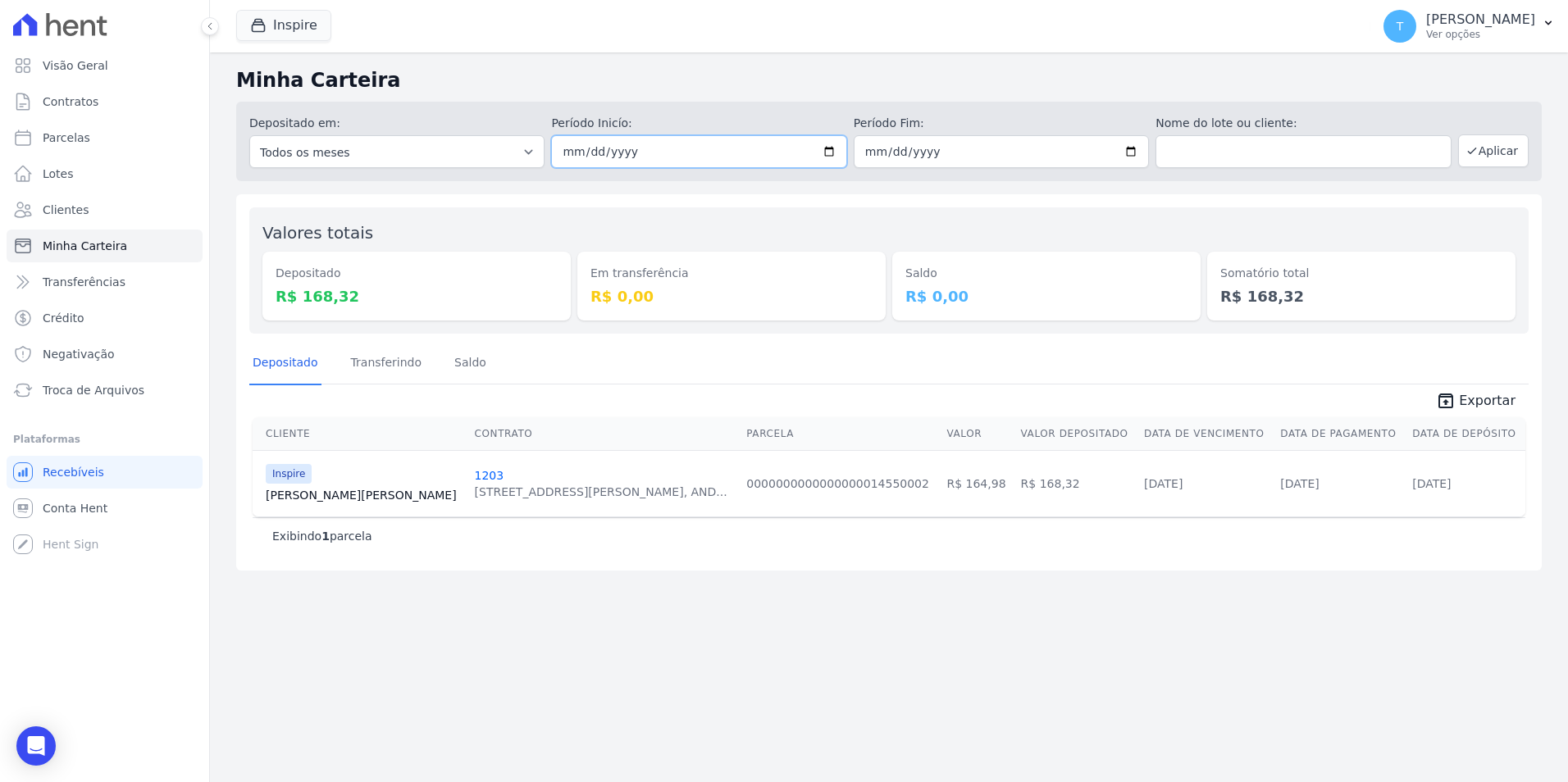
click at [827, 157] on input "[DATE]" at bounding box center [698, 151] width 295 height 33
type input "2025-08-01"
click at [1252, 154] on button "Aplicar" at bounding box center [1492, 150] width 70 height 33
